Goal: Task Accomplishment & Management: Manage account settings

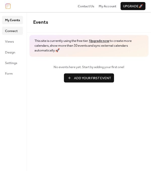
click at [16, 33] on span "Connect" at bounding box center [11, 31] width 13 height 5
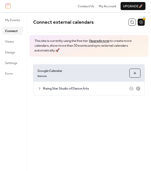
click at [71, 89] on span "Rising Star Studio of Dance Arts" at bounding box center [86, 88] width 87 height 5
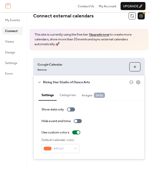
scroll to position [10, 0]
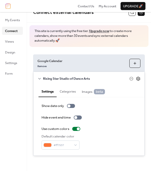
click at [136, 79] on icon at bounding box center [138, 78] width 5 height 5
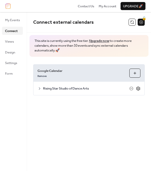
click at [139, 88] on icon at bounding box center [138, 88] width 5 height 5
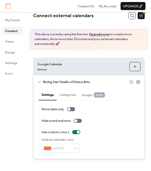
scroll to position [10, 0]
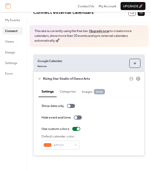
click at [72, 92] on button "Categories" at bounding box center [68, 90] width 22 height 11
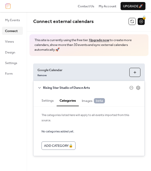
scroll to position [1, 0]
click at [91, 101] on span "Images beta" at bounding box center [93, 100] width 23 height 5
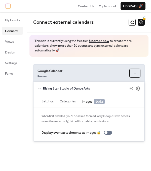
click at [47, 101] on button "Settings" at bounding box center [48, 100] width 18 height 11
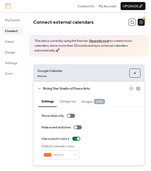
click at [41, 88] on icon at bounding box center [39, 89] width 3 height 2
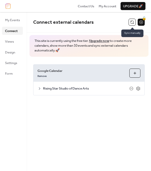
click at [133, 23] on button at bounding box center [132, 22] width 7 height 7
